Goal: Task Accomplishment & Management: Complete application form

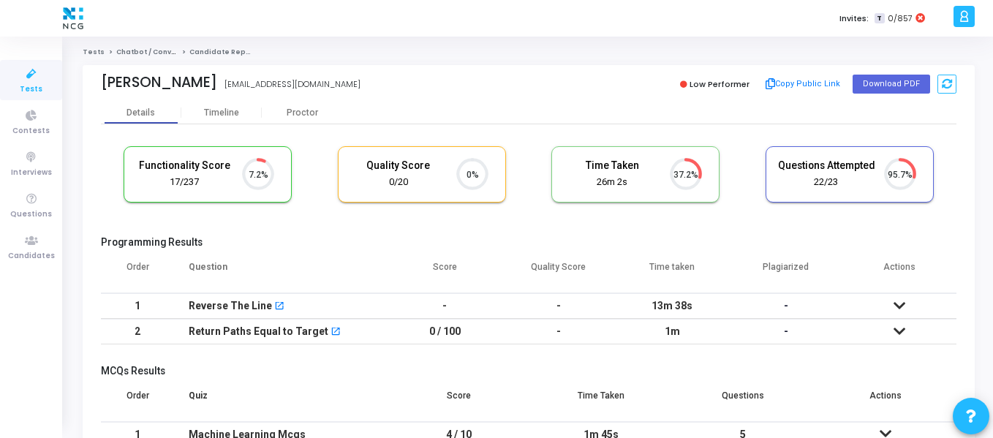
scroll to position [7, 7]
click at [7, 244] on link "Candidates" at bounding box center [31, 247] width 62 height 40
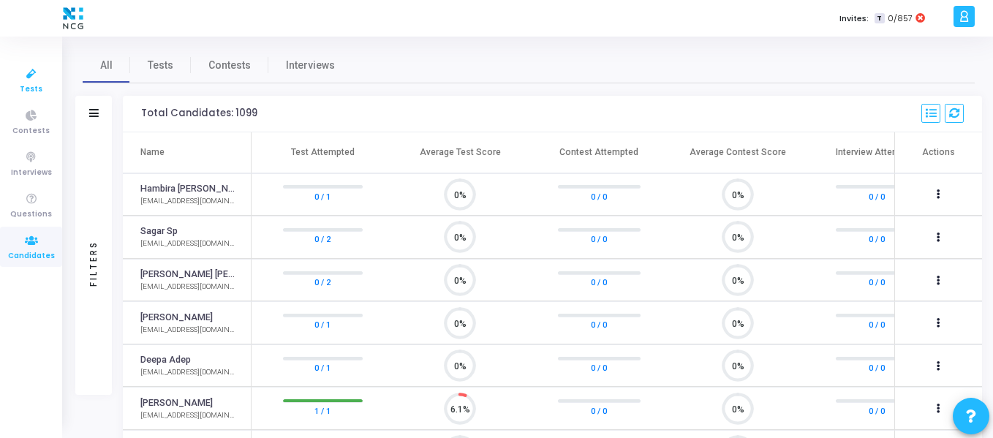
click at [42, 88] on link "Tests" at bounding box center [31, 80] width 62 height 40
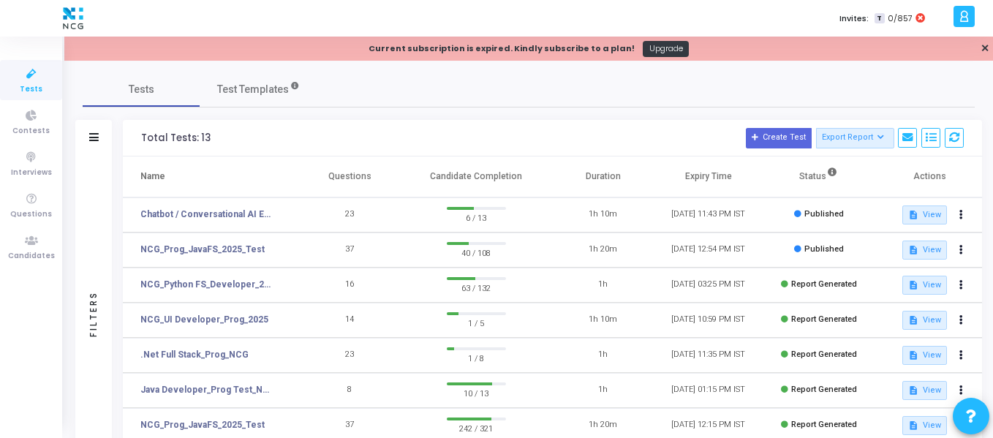
click at [98, 132] on div at bounding box center [94, 138] width 10 height 12
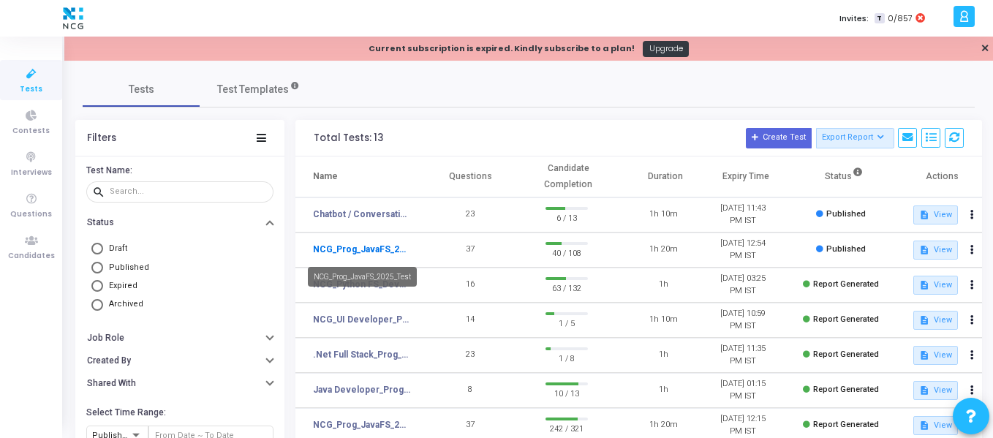
click at [367, 249] on link "NCG_Prog_JavaFS_2025_Test" at bounding box center [361, 249] width 97 height 13
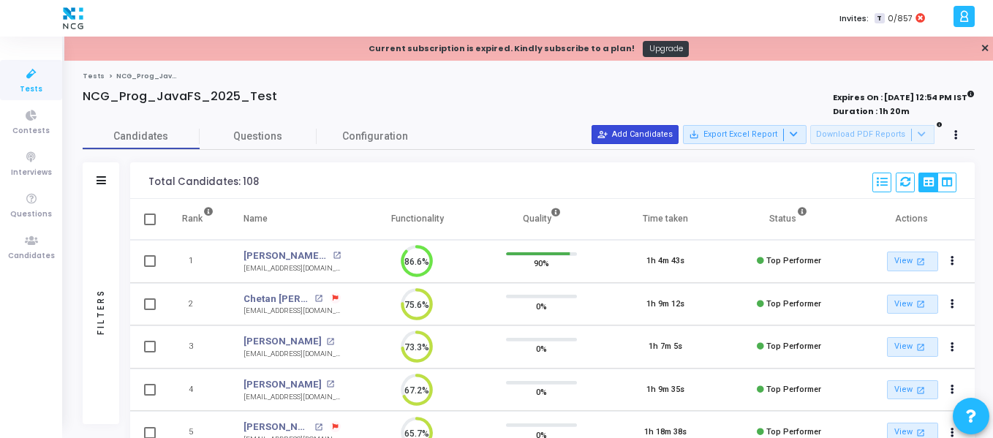
click at [638, 135] on button "person_add_alt Add Candidates" at bounding box center [635, 134] width 87 height 19
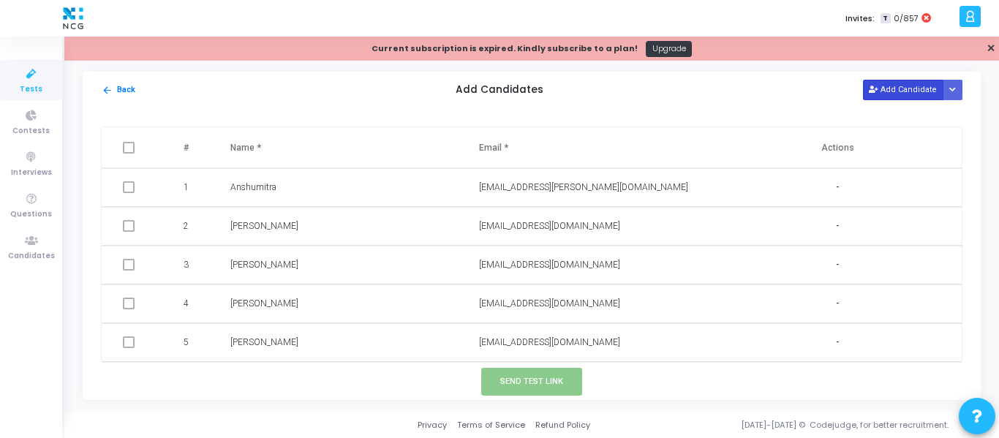
click at [932, 86] on button "Add Candidate" at bounding box center [903, 90] width 80 height 20
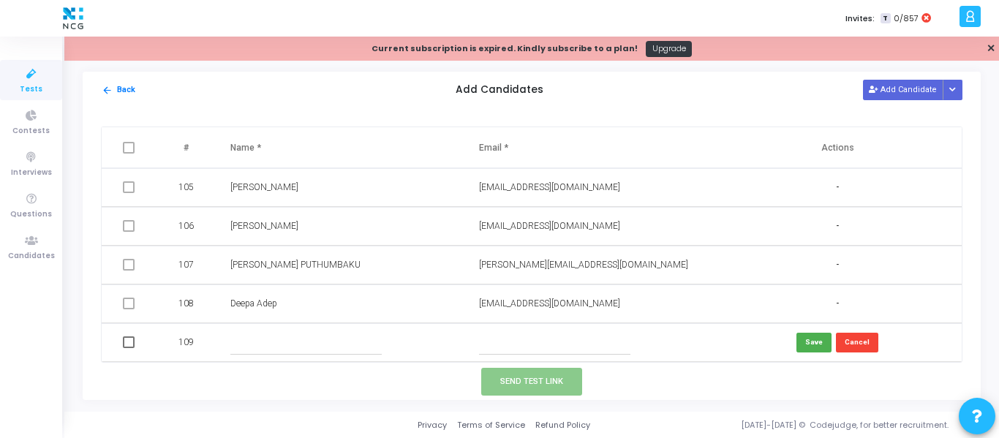
click at [314, 352] on input "text" at bounding box center [305, 343] width 151 height 24
paste input "[PERSON_NAME]"
type input "[PERSON_NAME]"
click at [537, 339] on input "text" at bounding box center [554, 343] width 151 height 24
paste input "[EMAIL_ADDRESS][DOMAIN_NAME]"
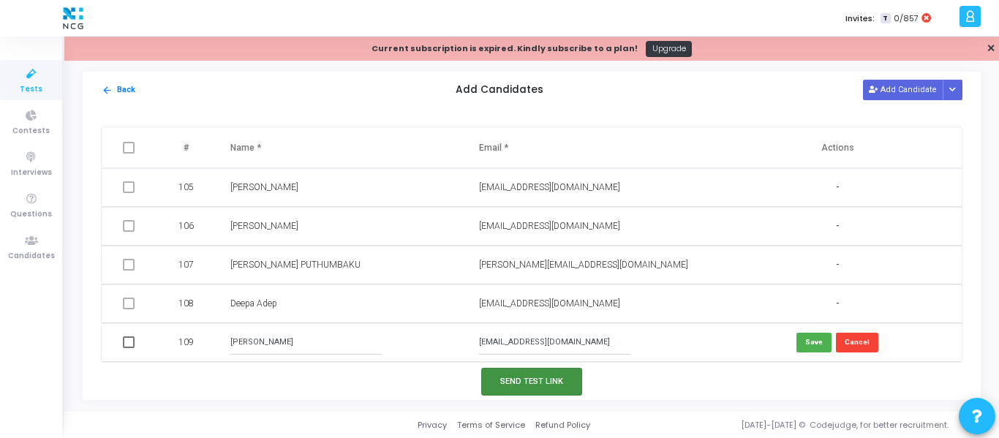
type input "[EMAIL_ADDRESS][DOMAIN_NAME]"
click at [550, 386] on button "Send Test Link" at bounding box center [531, 381] width 101 height 27
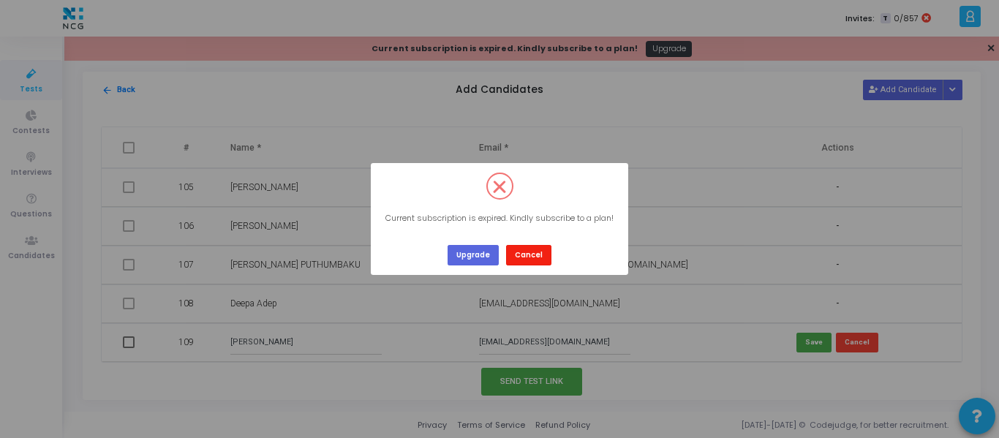
click at [535, 252] on button "Cancel" at bounding box center [528, 255] width 45 height 20
